Goal: Task Accomplishment & Management: Manage account settings

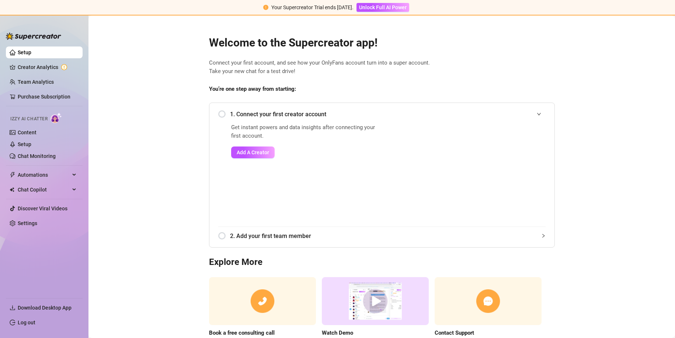
scroll to position [39, 0]
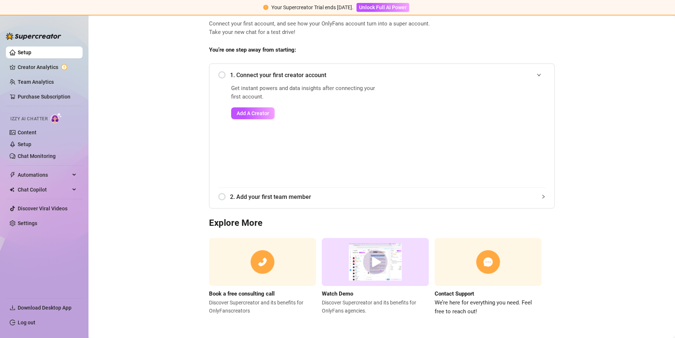
click at [220, 74] on div "1. Connect your first creator account" at bounding box center [381, 75] width 327 height 18
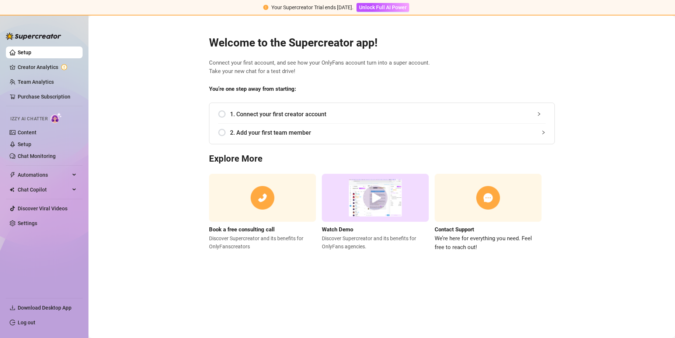
scroll to position [0, 0]
click at [222, 114] on div "1. Connect your first creator account" at bounding box center [381, 114] width 327 height 18
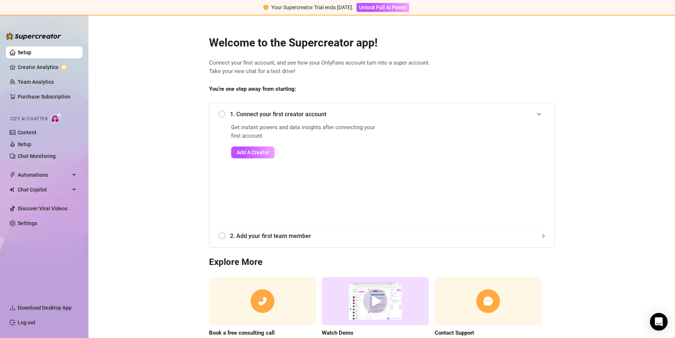
click at [222, 114] on div "1. Connect your first creator account" at bounding box center [381, 114] width 327 height 18
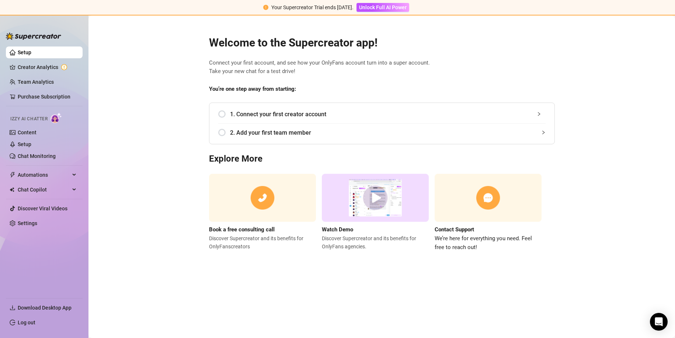
click at [222, 114] on div "1. Connect your first creator account" at bounding box center [381, 114] width 327 height 18
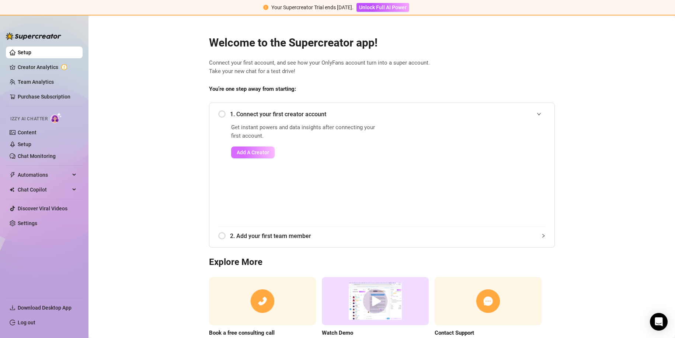
click at [246, 150] on span "Add A Creator" at bounding box center [253, 152] width 32 height 6
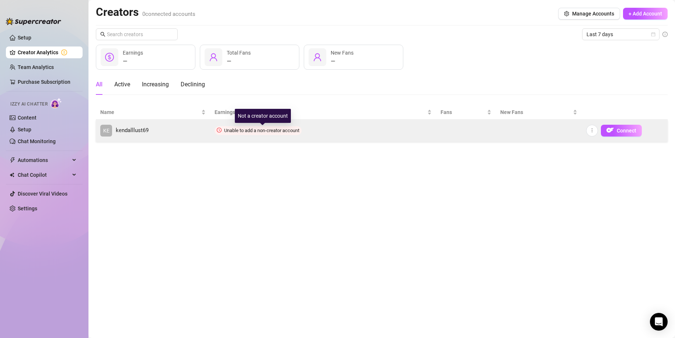
click at [291, 132] on span "Unable to add a non-creator account" at bounding box center [261, 131] width 75 height 6
click at [160, 126] on link "KE kendalllust69" at bounding box center [152, 131] width 105 height 12
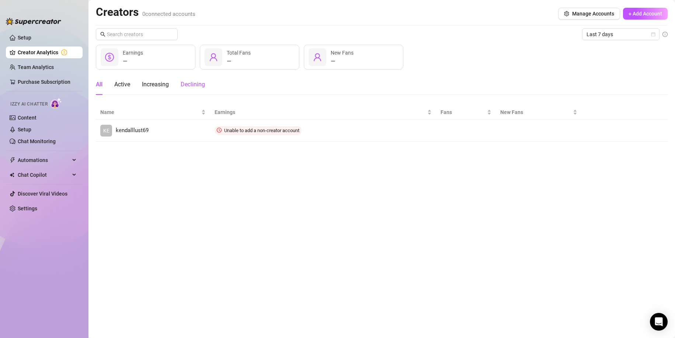
click at [191, 86] on div "Declining" at bounding box center [193, 84] width 24 height 9
click at [155, 86] on div "Increasing" at bounding box center [155, 84] width 27 height 9
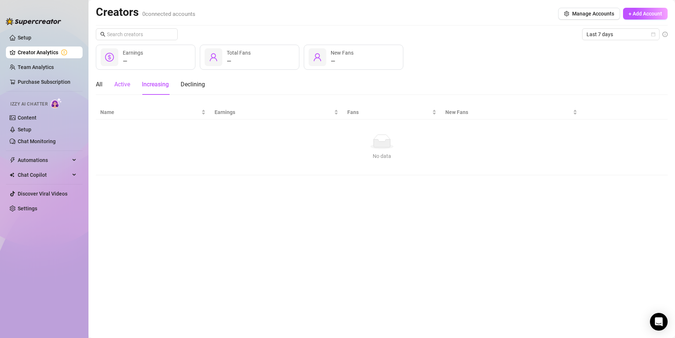
click at [118, 84] on div "Active" at bounding box center [122, 84] width 16 height 9
click at [98, 84] on div "All" at bounding box center [99, 84] width 7 height 9
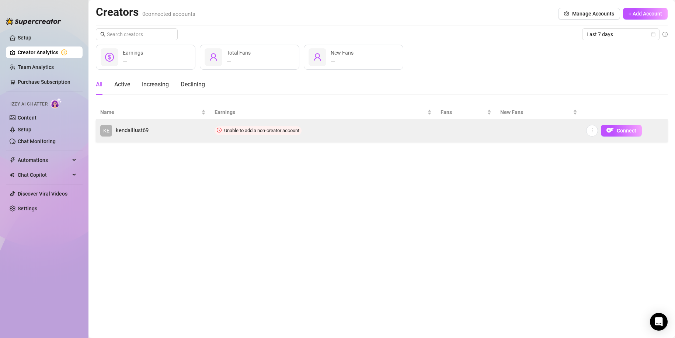
click at [442, 133] on td at bounding box center [466, 130] width 60 height 22
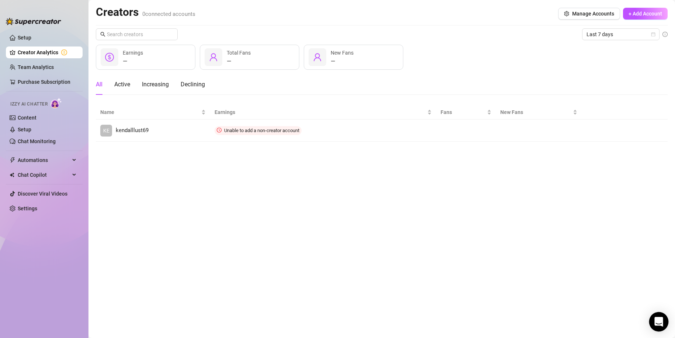
click at [660, 323] on icon "Open Intercom Messenger" at bounding box center [659, 322] width 10 height 10
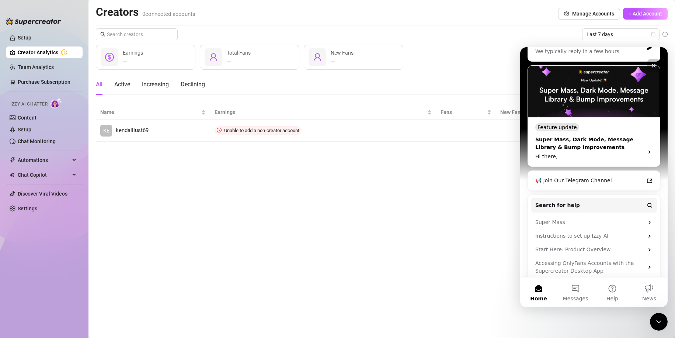
scroll to position [108, 0]
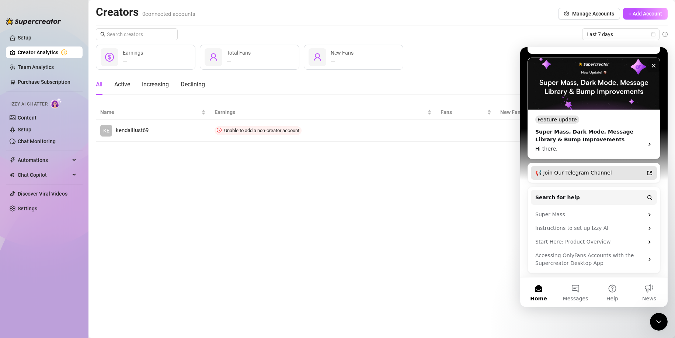
click at [612, 177] on div "📢 Join Our Telegram Channel" at bounding box center [594, 173] width 126 height 14
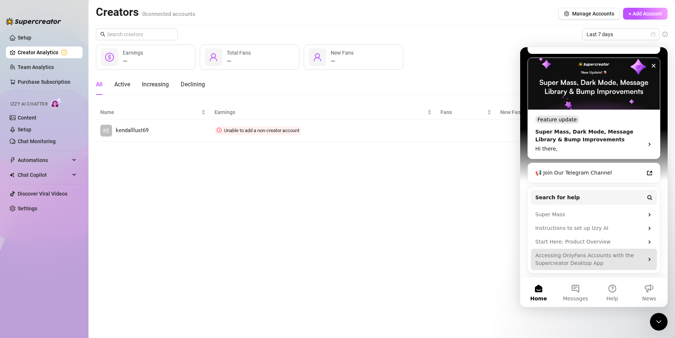
click at [590, 259] on div "Accessing OnlyFans Accounts with the Supercreator Desktop App" at bounding box center [589, 258] width 108 height 15
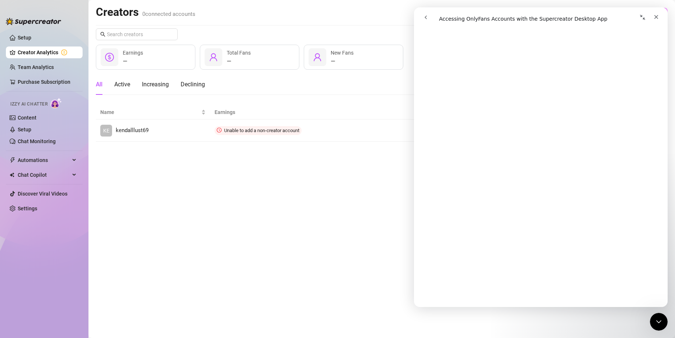
scroll to position [664, 0]
click at [658, 329] on div "Close Intercom Messenger" at bounding box center [658, 321] width 18 height 18
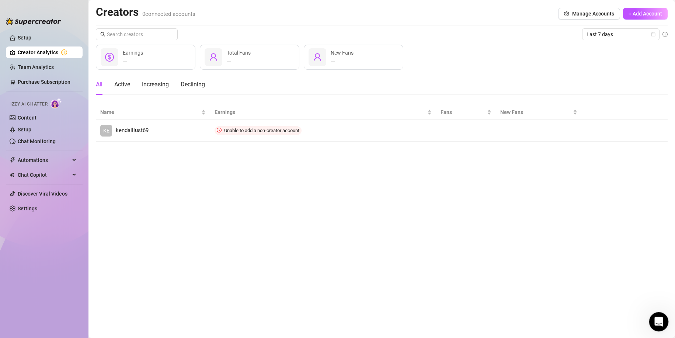
scroll to position [0, 0]
click at [656, 319] on icon "Open Intercom Messenger" at bounding box center [658, 320] width 12 height 12
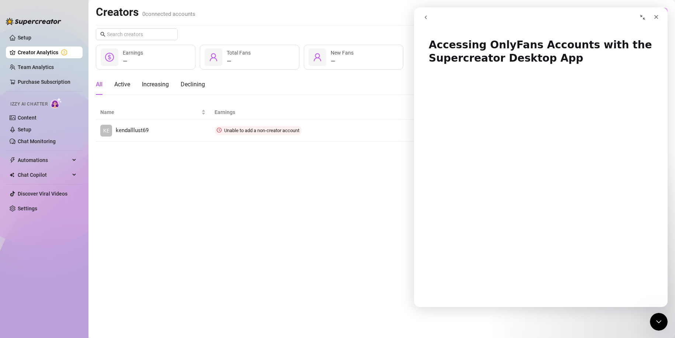
click at [422, 17] on button "go back" at bounding box center [426, 17] width 14 height 14
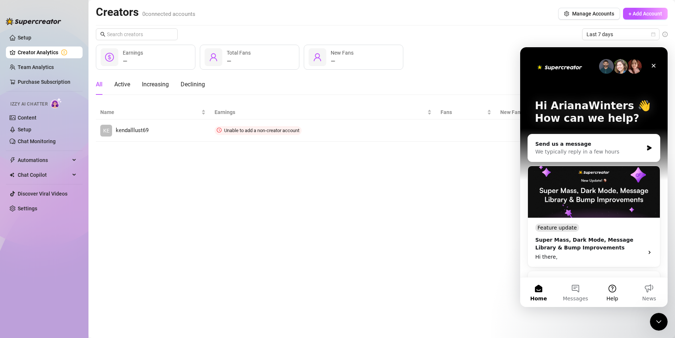
click at [612, 289] on button "Help" at bounding box center [612, 291] width 37 height 29
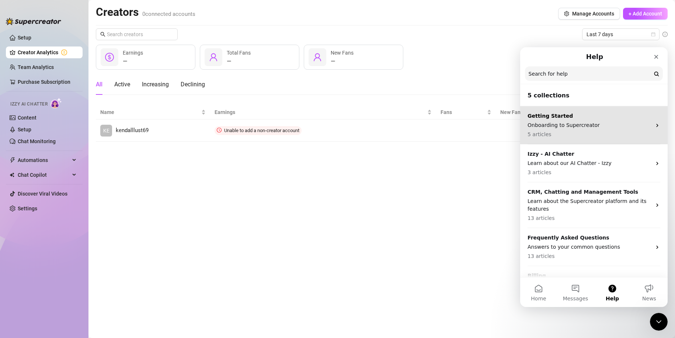
click at [588, 114] on p "Getting Started" at bounding box center [590, 116] width 124 height 8
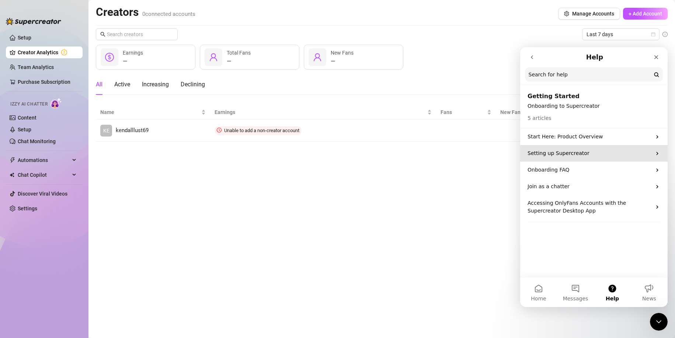
click at [569, 155] on p "Setting up Supercreator" at bounding box center [590, 153] width 124 height 8
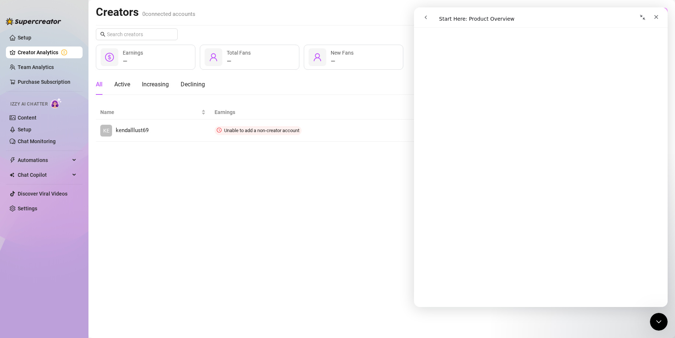
scroll to position [147, 0]
